Goal: Task Accomplishment & Management: Use online tool/utility

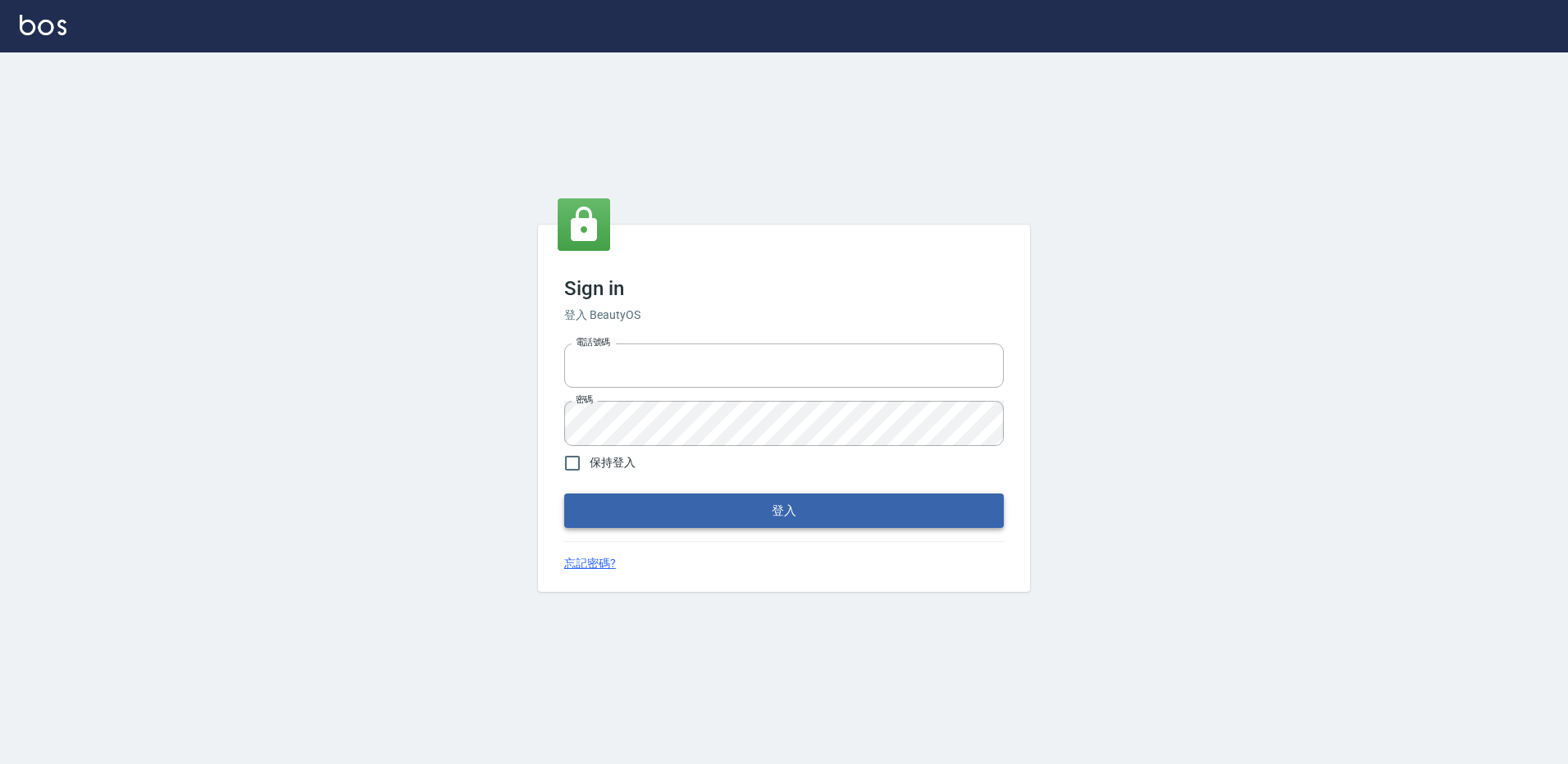
type input "27222158"
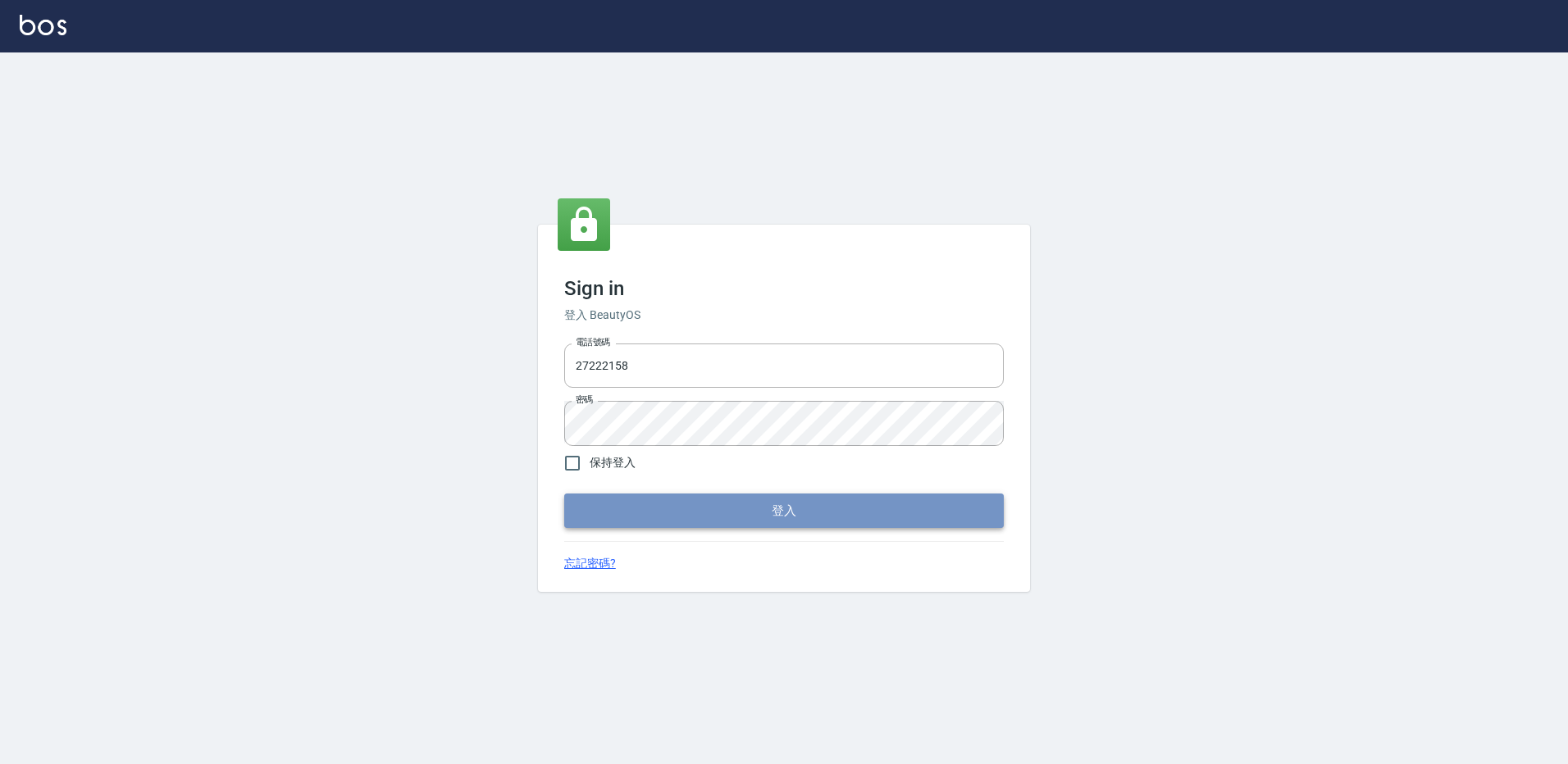
click at [869, 500] on button "登入" at bounding box center [783, 510] width 439 height 34
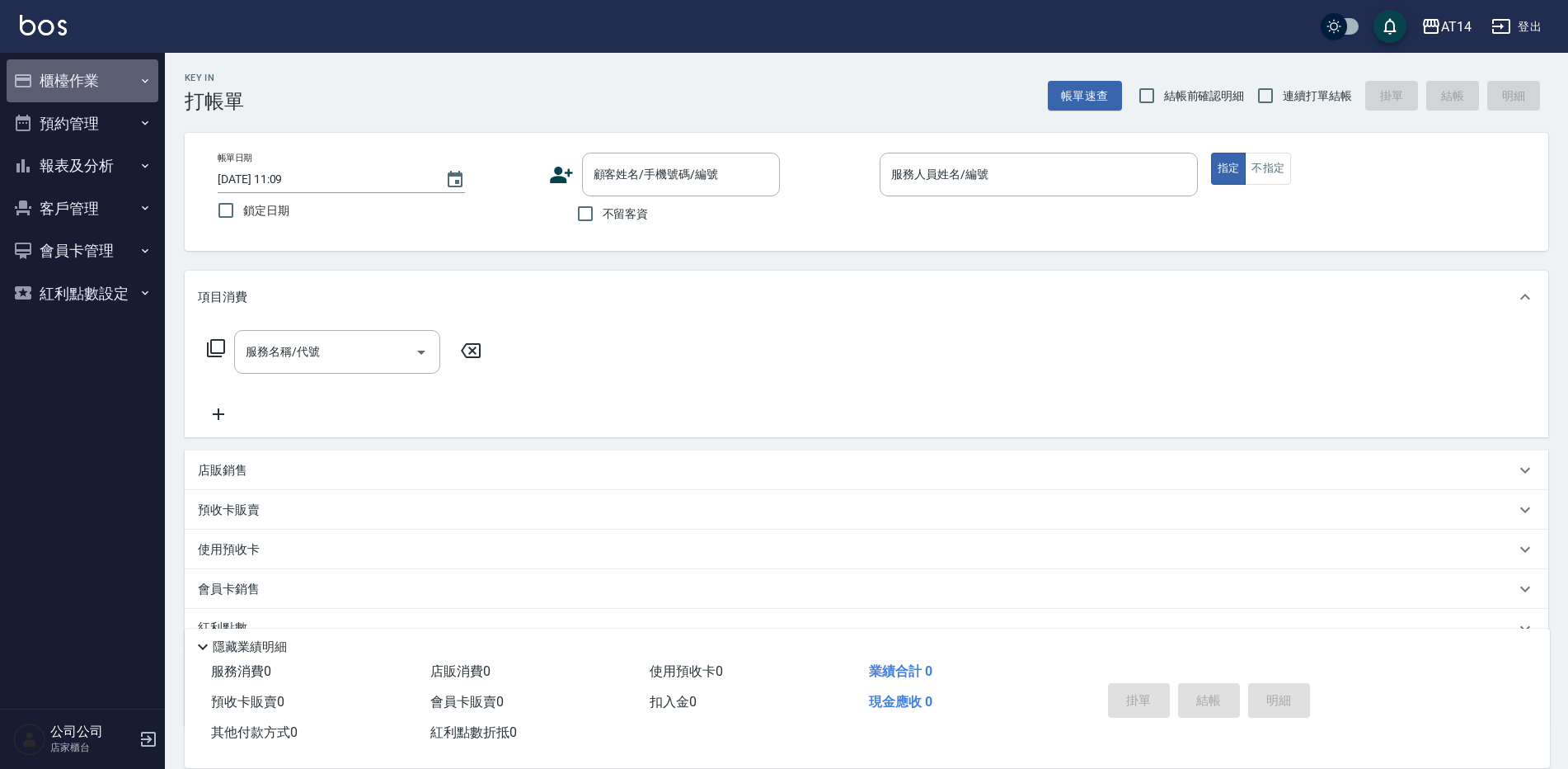
click at [62, 79] on button "櫃檯作業" at bounding box center [82, 81] width 151 height 43
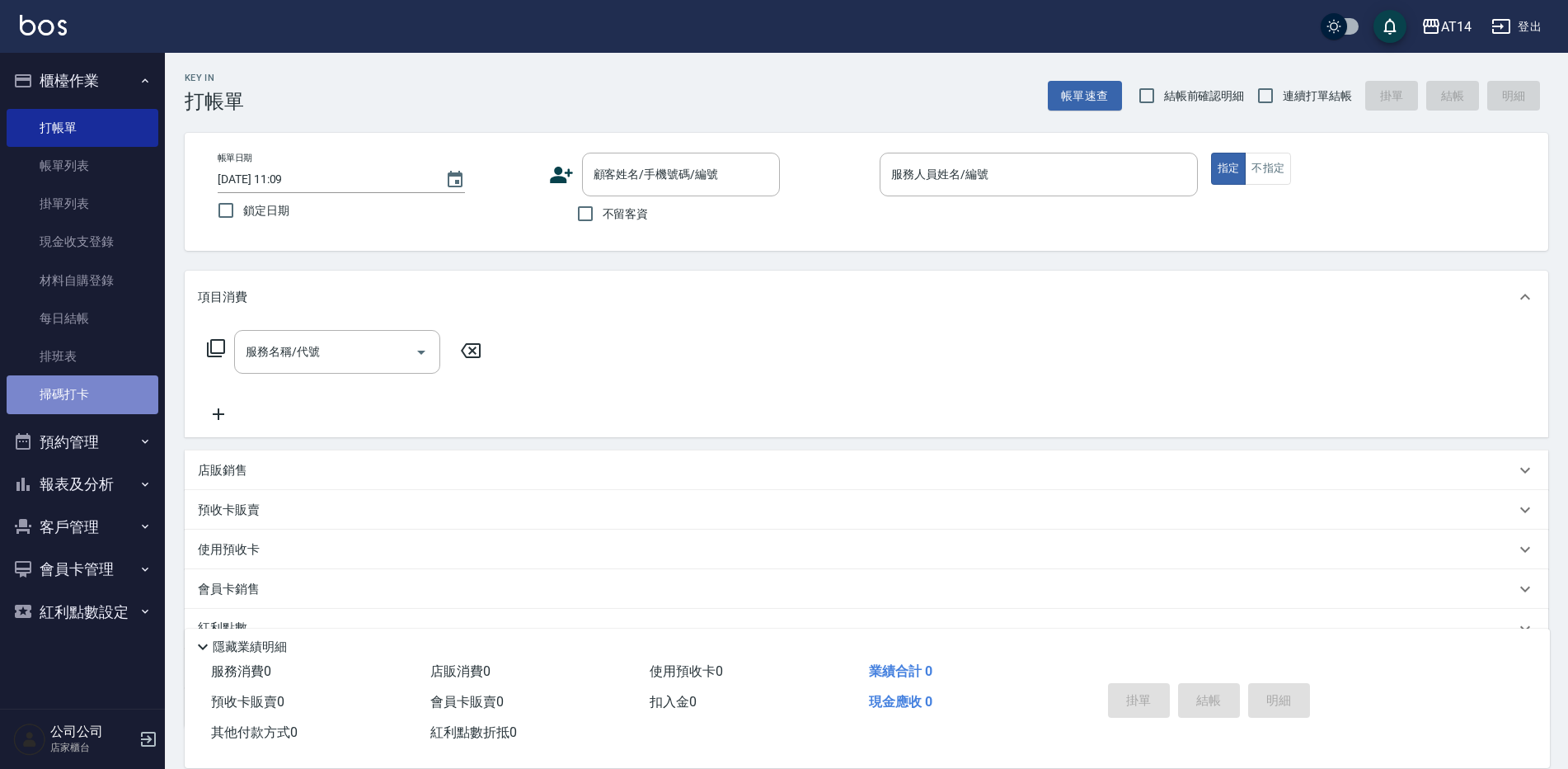
click at [112, 388] on link "掃碼打卡" at bounding box center [82, 394] width 151 height 38
